Goal: Navigation & Orientation: Find specific page/section

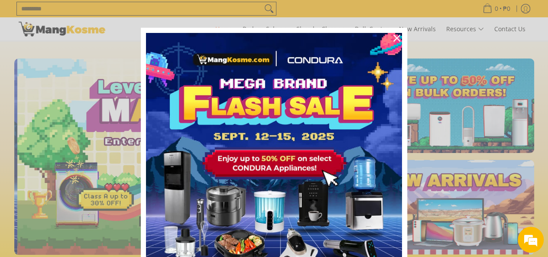
scroll to position [0, 345]
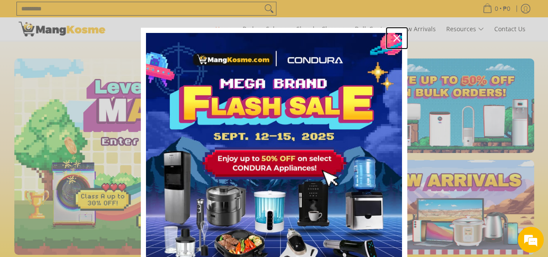
click at [394, 38] on icon "close icon" at bounding box center [397, 38] width 7 height 7
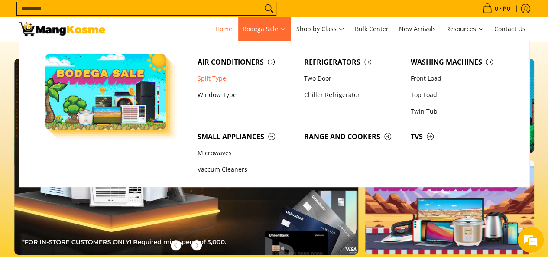
scroll to position [0, 0]
click at [421, 136] on span "TVs" at bounding box center [460, 136] width 98 height 11
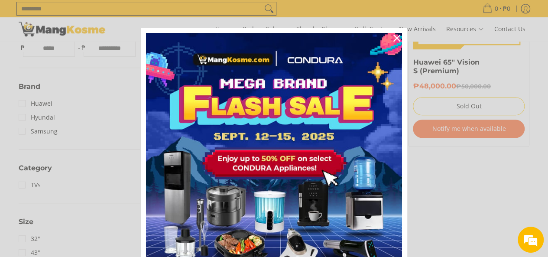
scroll to position [271, 0]
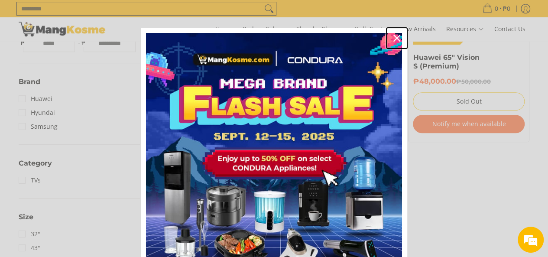
click at [398, 37] on div "Close" at bounding box center [397, 38] width 14 height 14
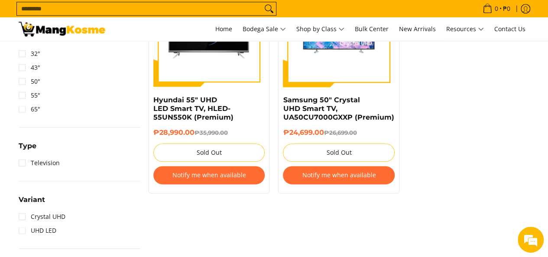
scroll to position [457, 0]
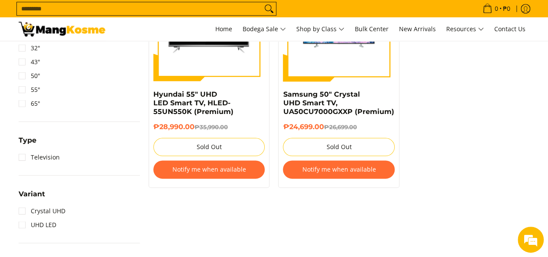
click at [361, 170] on button "Notify me when available" at bounding box center [339, 169] width 112 height 18
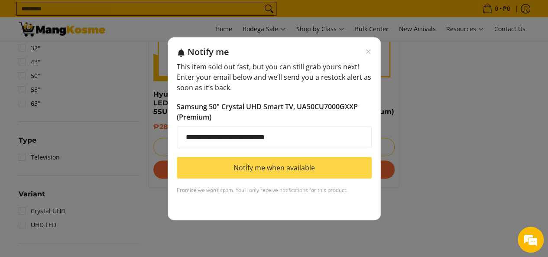
click at [303, 175] on button "Notify me when available" at bounding box center [274, 168] width 195 height 22
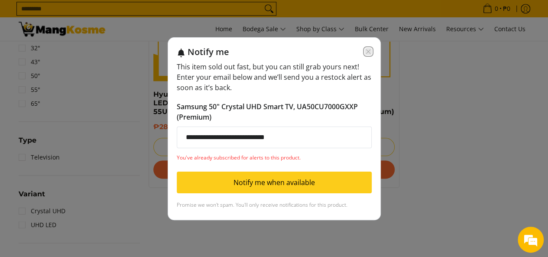
click at [367, 51] on icon "Close modal" at bounding box center [368, 51] width 4 height 4
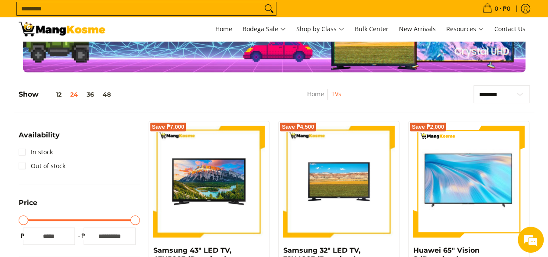
scroll to position [78, 0]
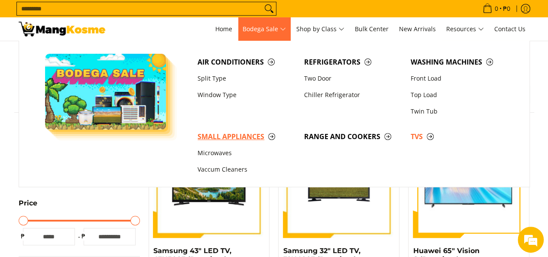
click at [239, 137] on span "Small Appliances" at bounding box center [247, 136] width 98 height 11
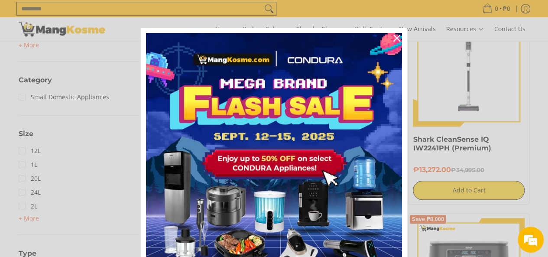
scroll to position [394, 0]
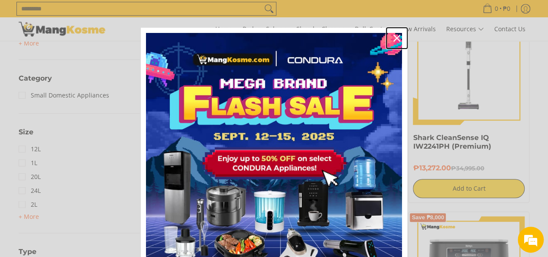
click at [394, 34] on div "Close" at bounding box center [397, 38] width 14 height 14
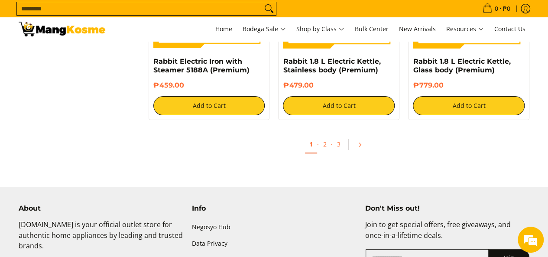
scroll to position [1697, 0]
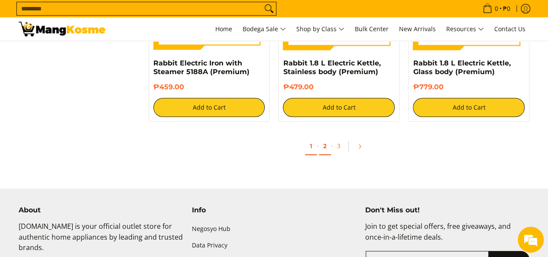
click at [326, 144] on link "2" at bounding box center [325, 146] width 12 height 18
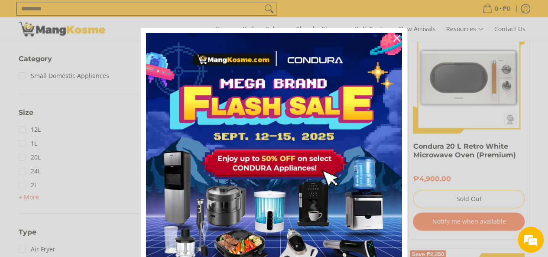
scroll to position [414, 0]
click at [395, 36] on icon "close icon" at bounding box center [397, 38] width 7 height 7
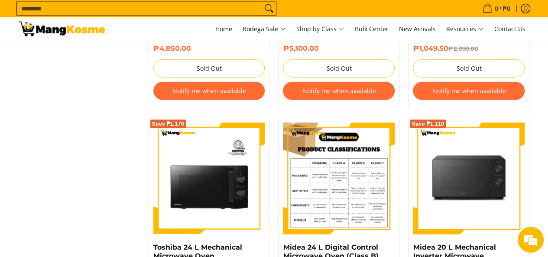
scroll to position [1094, 0]
